Goal: Task Accomplishment & Management: Use online tool/utility

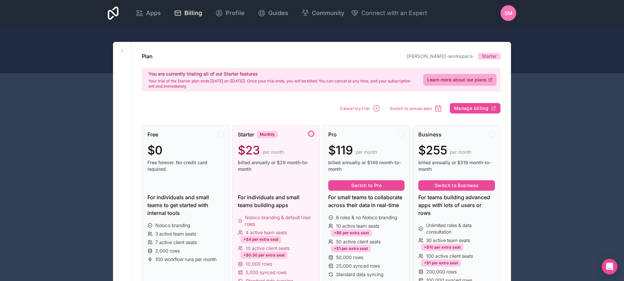
click at [310, 139] on div "Starter Monthly $23 per month billed annually or $29 month-to-month" at bounding box center [276, 154] width 77 height 47
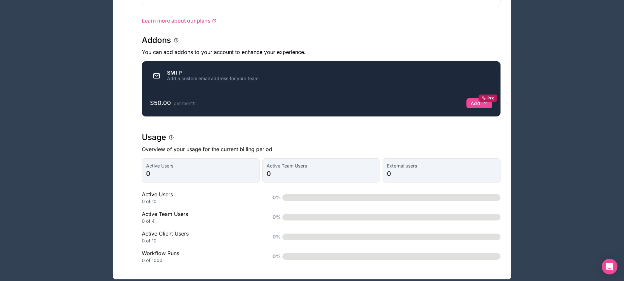
scroll to position [393, 0]
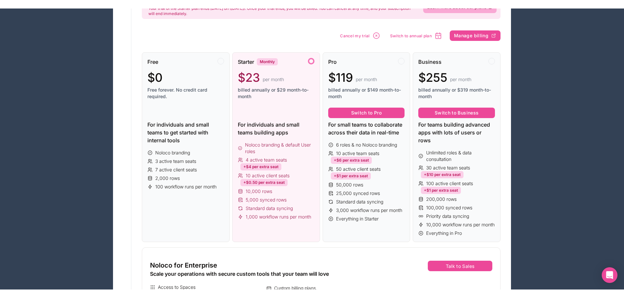
scroll to position [0, 0]
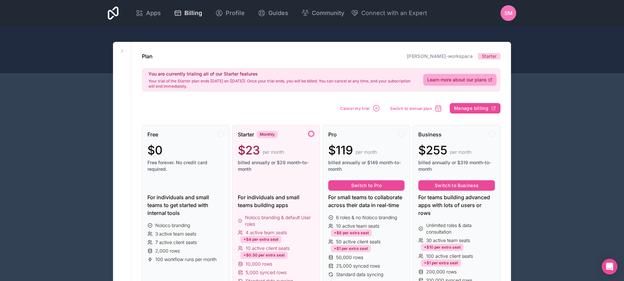
click at [511, 13] on span "SM" at bounding box center [508, 13] width 8 height 8
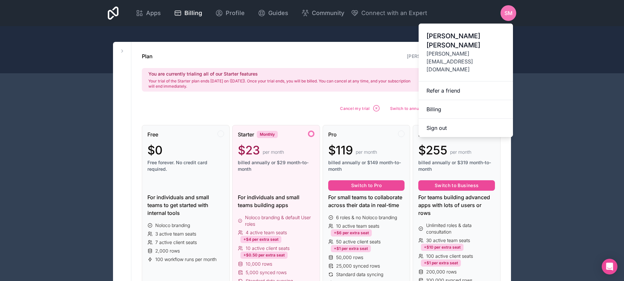
click at [467, 37] on span "[PERSON_NAME]" at bounding box center [465, 40] width 79 height 18
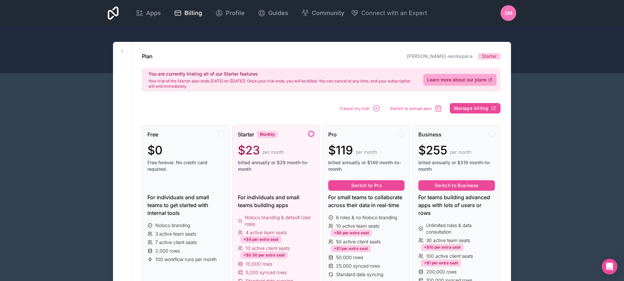
click at [511, 17] on div "SM" at bounding box center [509, 13] width 16 height 16
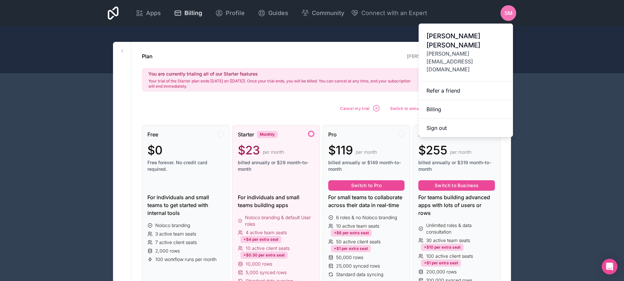
click at [470, 50] on span "[PERSON_NAME][EMAIL_ADDRESS][DOMAIN_NAME]" at bounding box center [465, 62] width 79 height 24
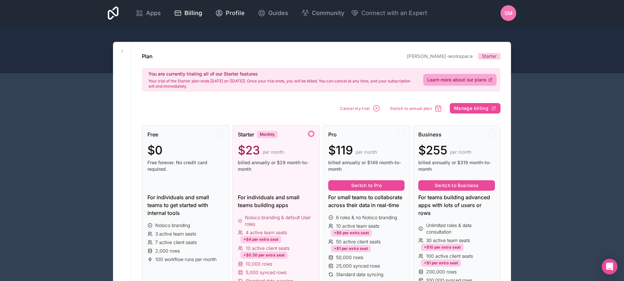
click at [234, 13] on span "Profile" at bounding box center [235, 13] width 19 height 9
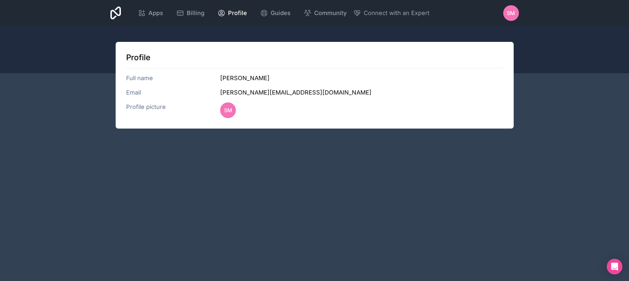
click at [116, 13] on icon at bounding box center [115, 13] width 11 height 13
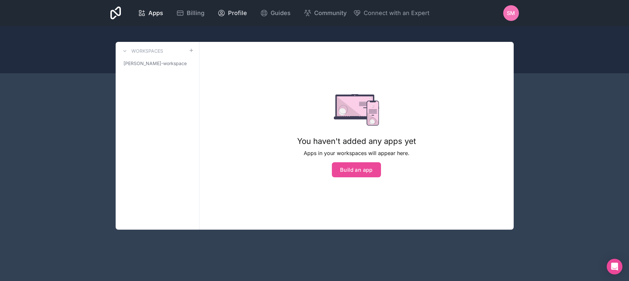
click at [224, 11] on icon at bounding box center [221, 13] width 8 height 8
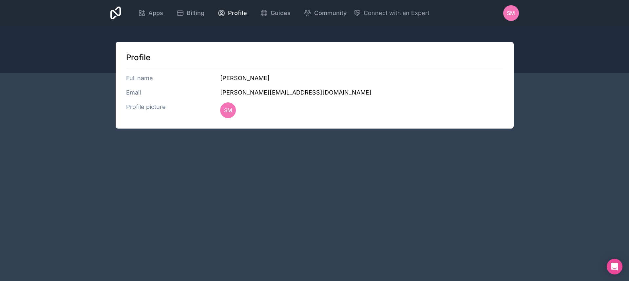
click at [503, 10] on div "Apps Billing Profile Guides Community Connect with an Expert SM Billing Profile…" at bounding box center [314, 13] width 419 height 26
click at [511, 9] on span "SM" at bounding box center [511, 13] width 8 height 8
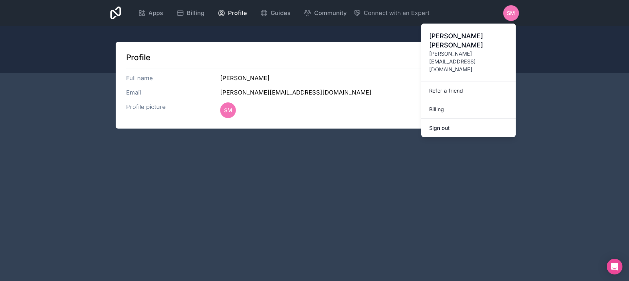
click at [465, 40] on span "[PERSON_NAME]" at bounding box center [468, 40] width 79 height 18
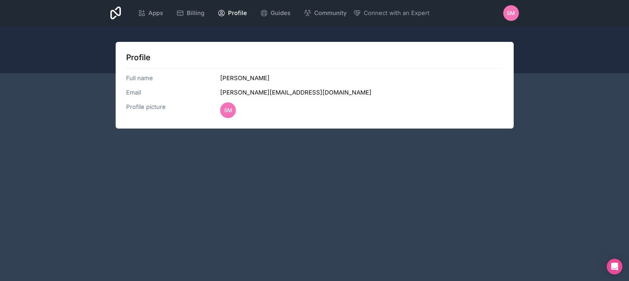
click at [504, 16] on div "SM" at bounding box center [511, 13] width 16 height 16
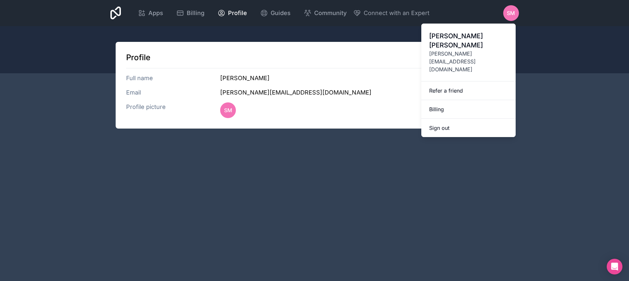
click at [365, 37] on div at bounding box center [314, 49] width 629 height 47
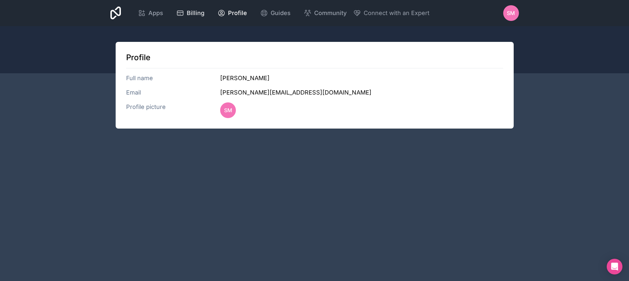
click at [194, 14] on span "Billing" at bounding box center [196, 13] width 18 height 9
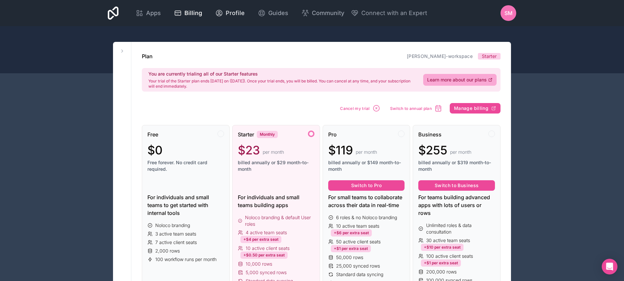
click at [234, 15] on span "Profile" at bounding box center [235, 13] width 19 height 9
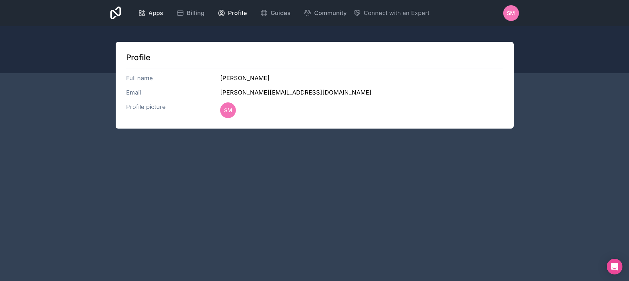
click at [159, 14] on span "Apps" at bounding box center [155, 13] width 15 height 9
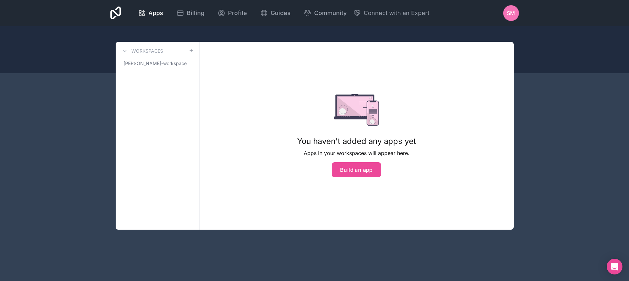
click at [119, 14] on icon at bounding box center [115, 13] width 11 height 16
click at [118, 15] on icon at bounding box center [115, 13] width 11 height 13
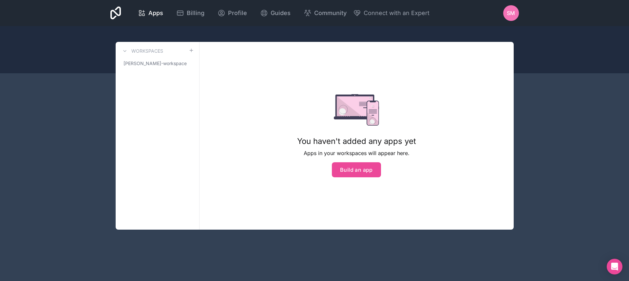
click at [118, 15] on icon at bounding box center [115, 13] width 11 height 13
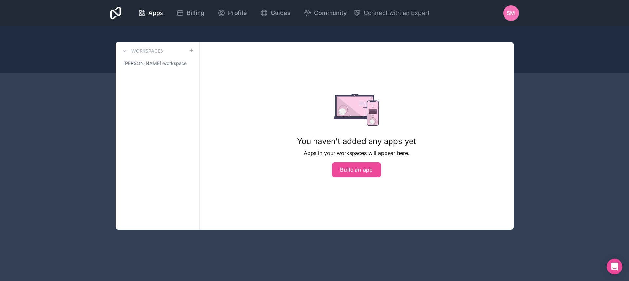
click at [118, 15] on icon at bounding box center [115, 13] width 11 height 13
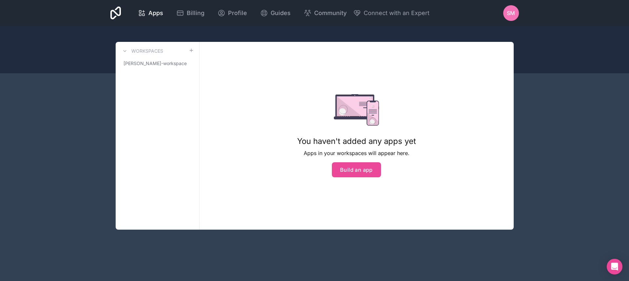
click at [118, 15] on icon at bounding box center [115, 13] width 11 height 13
click at [356, 173] on button "Build an app" at bounding box center [356, 169] width 49 height 15
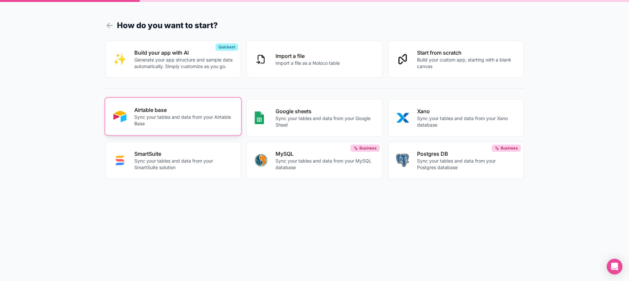
click at [167, 120] on p "Sync your tables and data from your Airtable Base" at bounding box center [183, 120] width 99 height 13
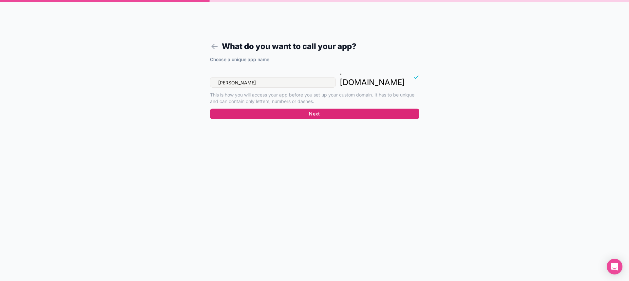
click at [316, 109] on button "Next" at bounding box center [314, 114] width 209 height 10
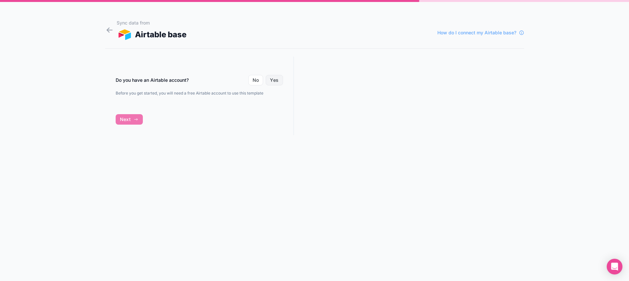
click at [276, 83] on button "Yes" at bounding box center [274, 80] width 17 height 10
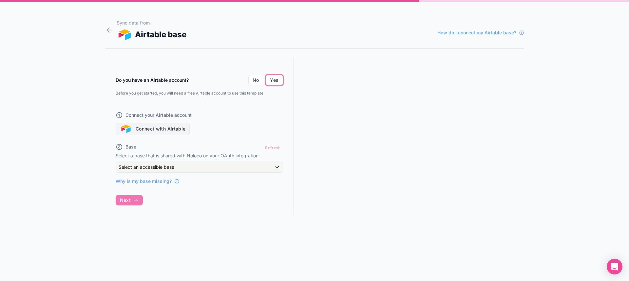
click at [182, 133] on button "Connect with Airtable" at bounding box center [153, 129] width 74 height 12
click at [176, 181] on icon at bounding box center [176, 181] width 5 height 5
click at [109, 28] on icon at bounding box center [109, 30] width 9 height 9
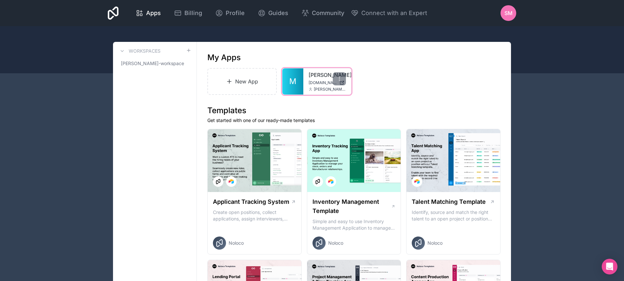
click at [314, 81] on span "[DOMAIN_NAME]" at bounding box center [323, 82] width 28 height 5
click at [312, 85] on span "[DOMAIN_NAME]" at bounding box center [323, 82] width 28 height 5
